Goal: Transaction & Acquisition: Download file/media

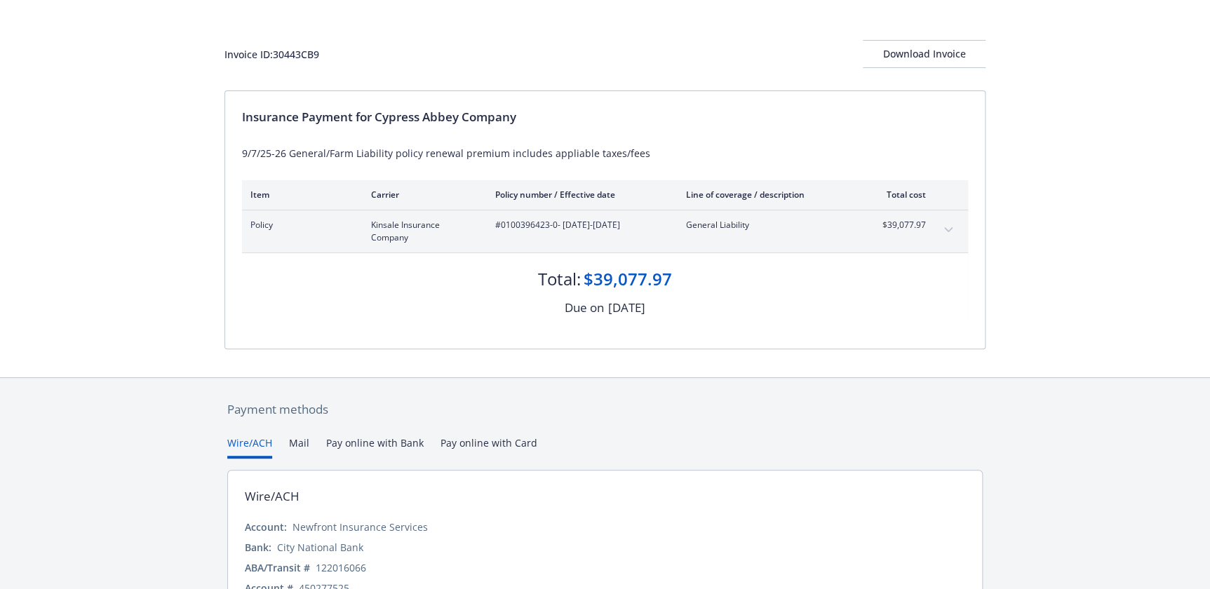
scroll to position [133, 0]
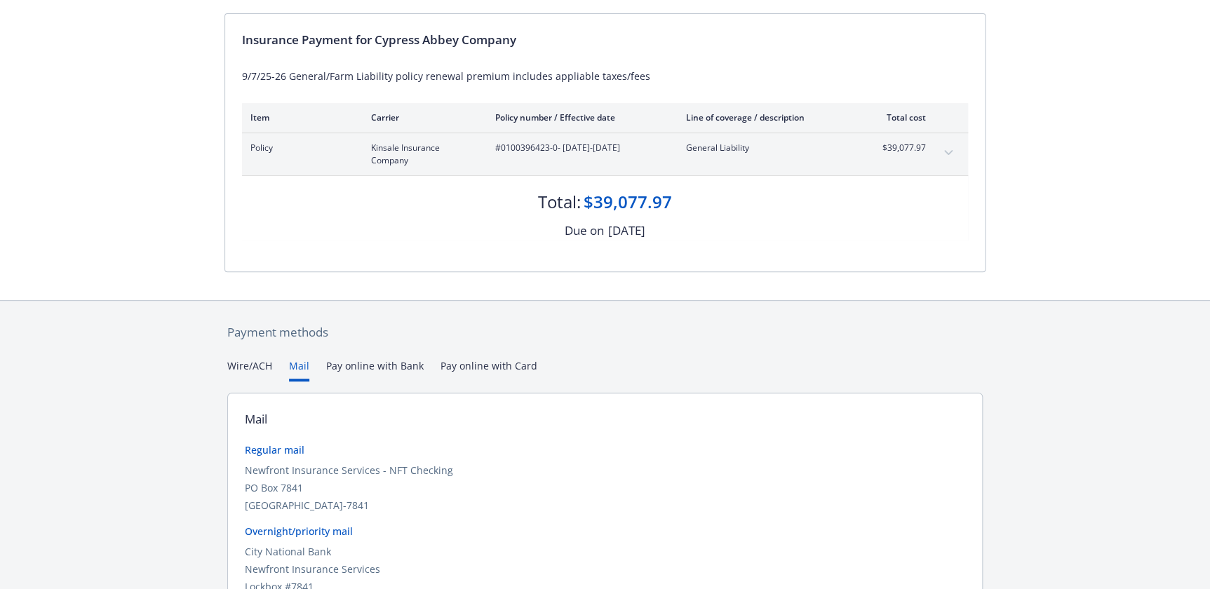
click at [302, 363] on button "Mail" at bounding box center [299, 369] width 20 height 23
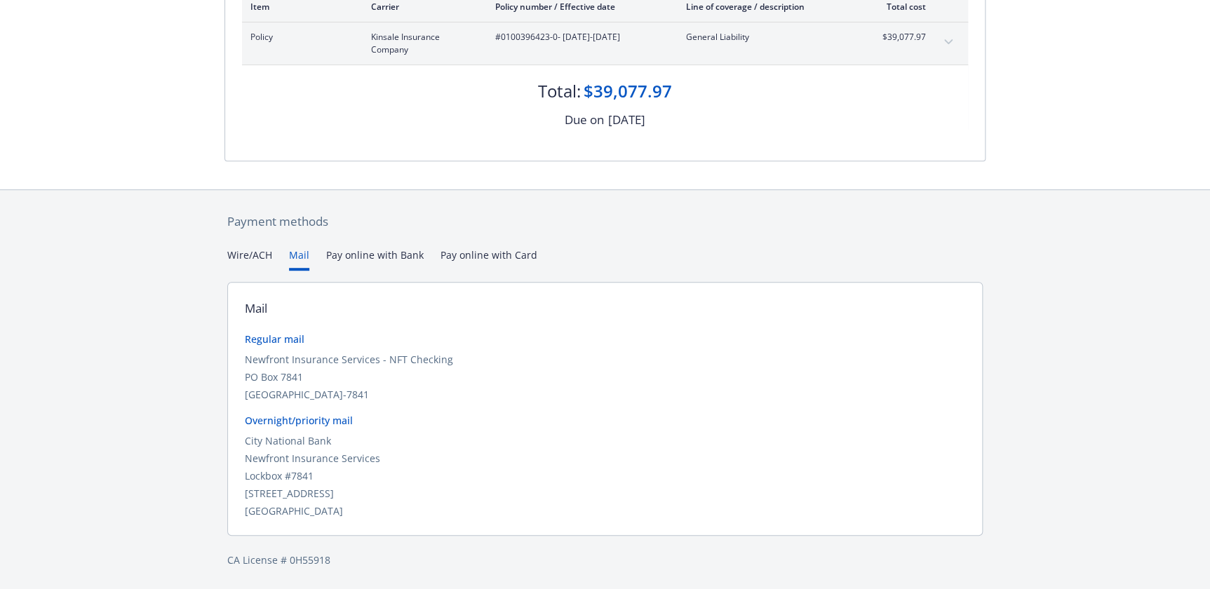
scroll to position [0, 0]
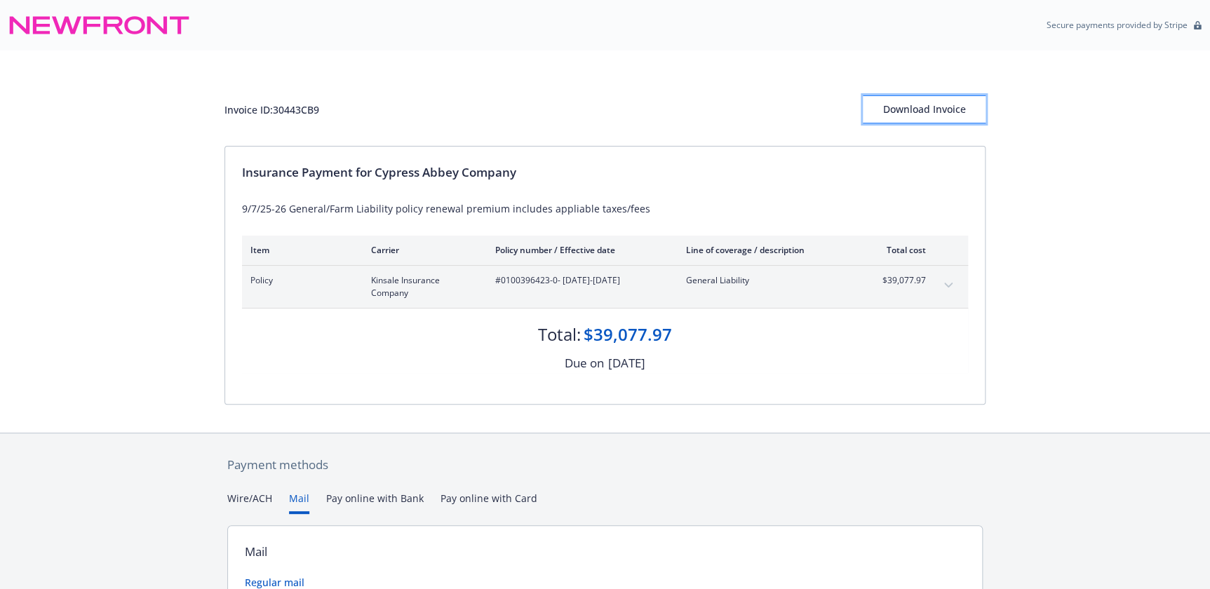
click at [909, 105] on div "Download Invoice" at bounding box center [923, 109] width 123 height 27
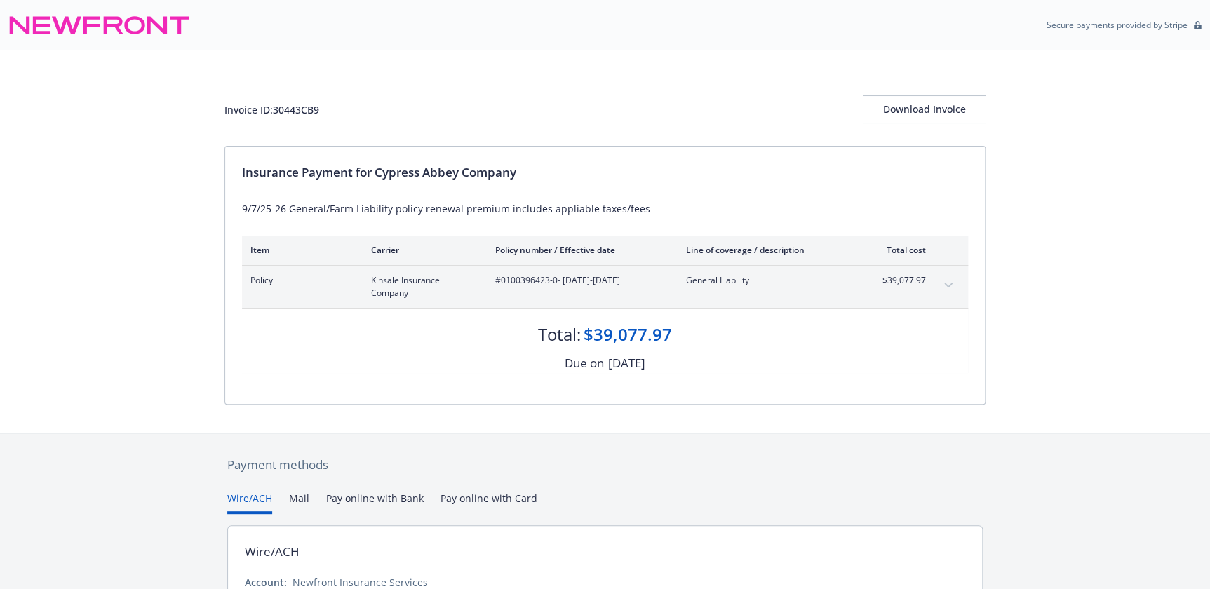
click at [1060, 297] on div "Invoice ID: 30443CB9 Download Invoice Insurance Payment for Cypress Abbey Compa…" at bounding box center [605, 241] width 1210 height 382
drag, startPoint x: 105, startPoint y: 238, endPoint x: 130, endPoint y: 112, distance: 127.9
click at [110, 238] on div "Invoice ID: 30443CB9 Download Invoice Insurance Payment for Cypress Abbey Compa…" at bounding box center [605, 241] width 1210 height 382
